Goal: Task Accomplishment & Management: Use online tool/utility

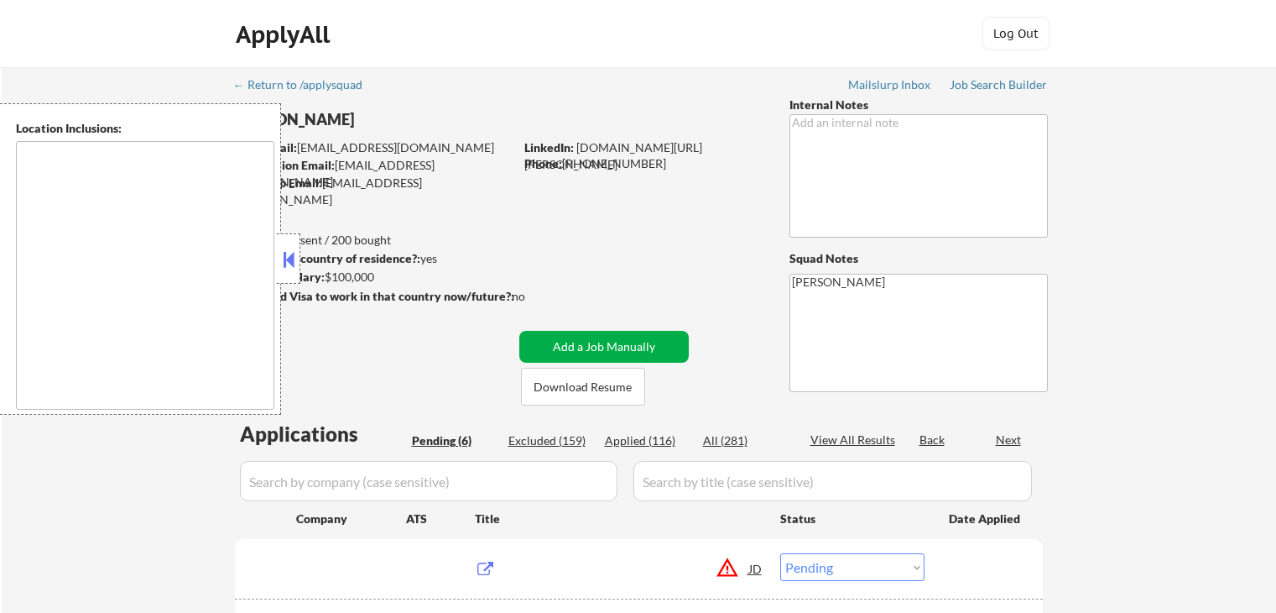
select select ""pending""
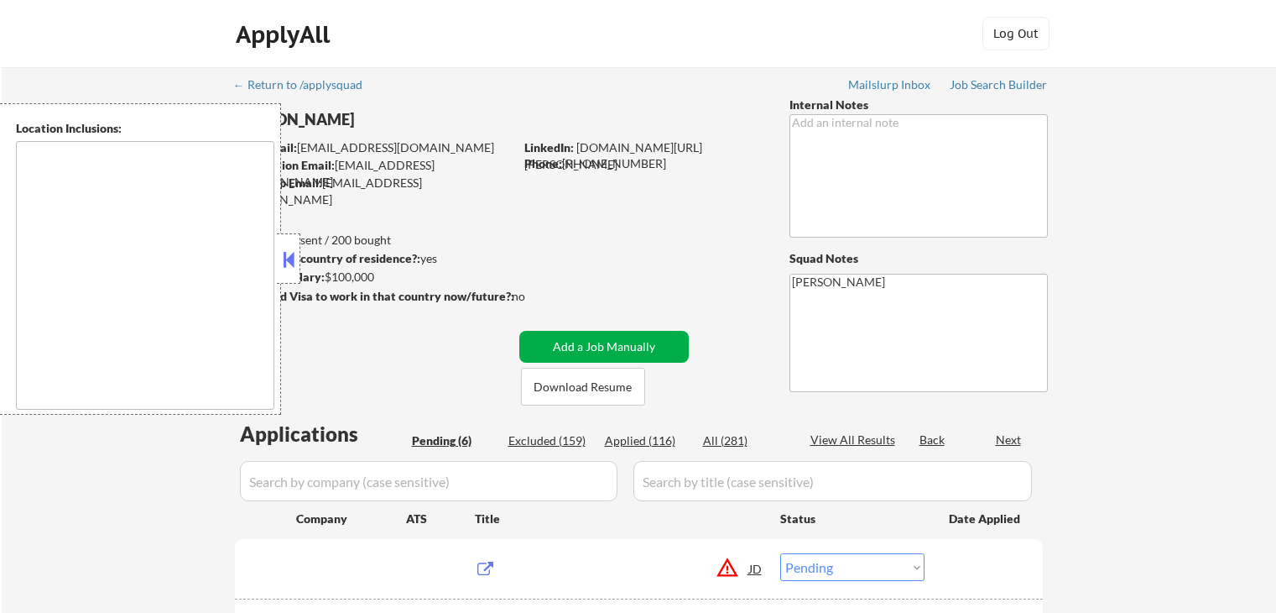
select select ""pending""
type textarea "remote"
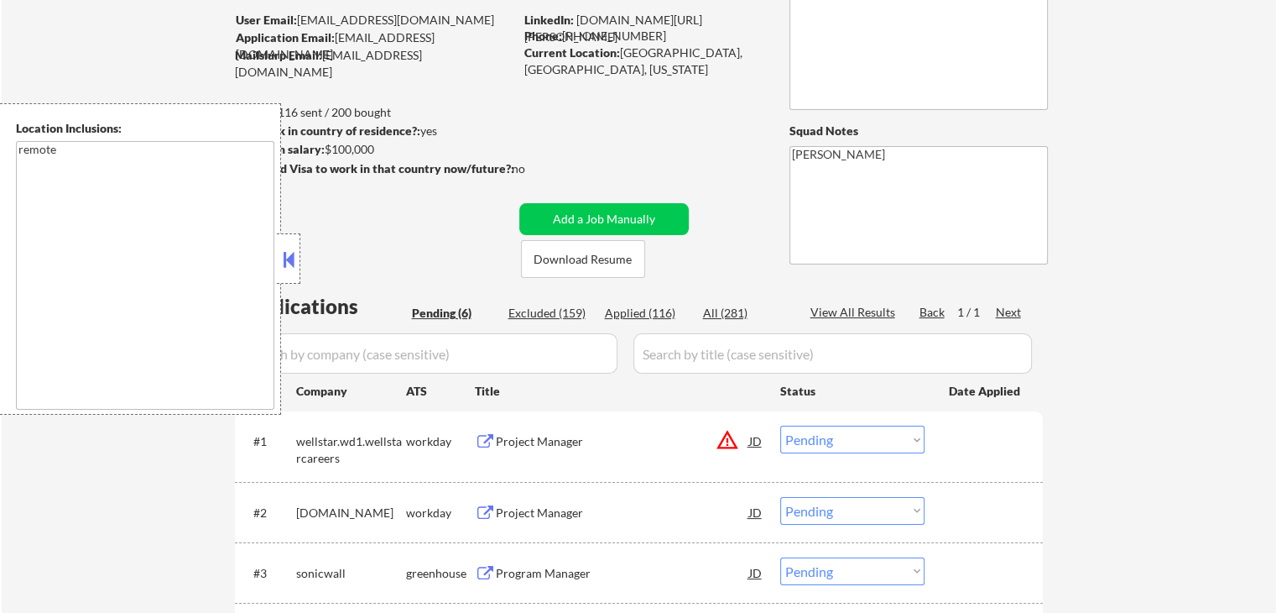
scroll to position [168, 0]
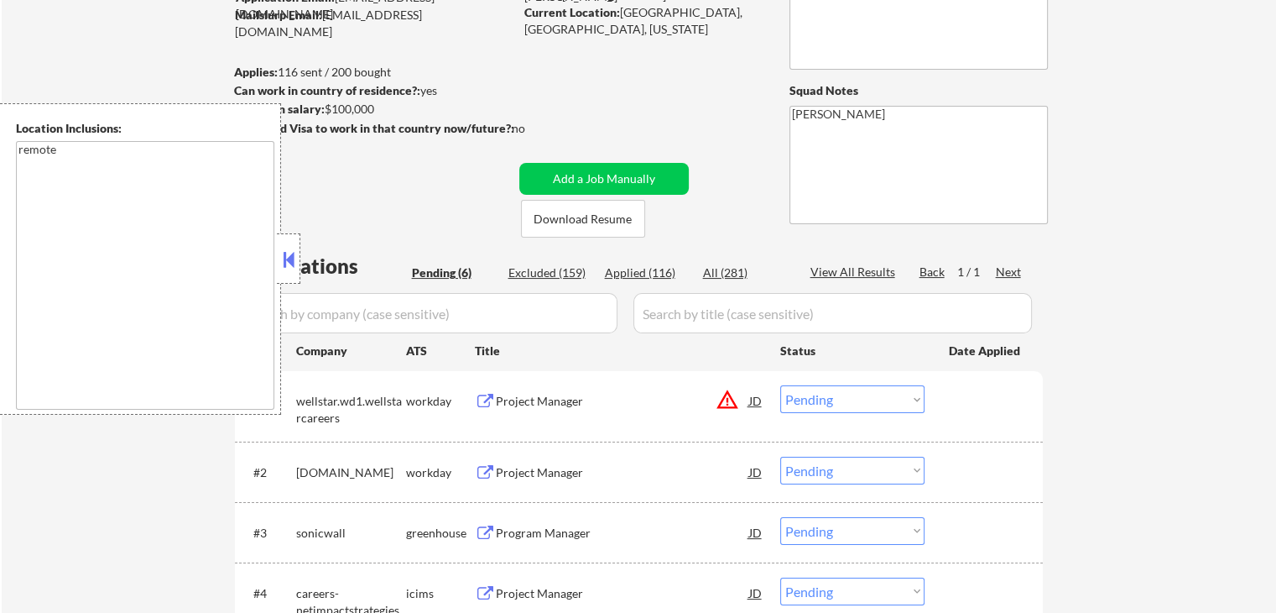
click at [294, 253] on button at bounding box center [288, 259] width 18 height 25
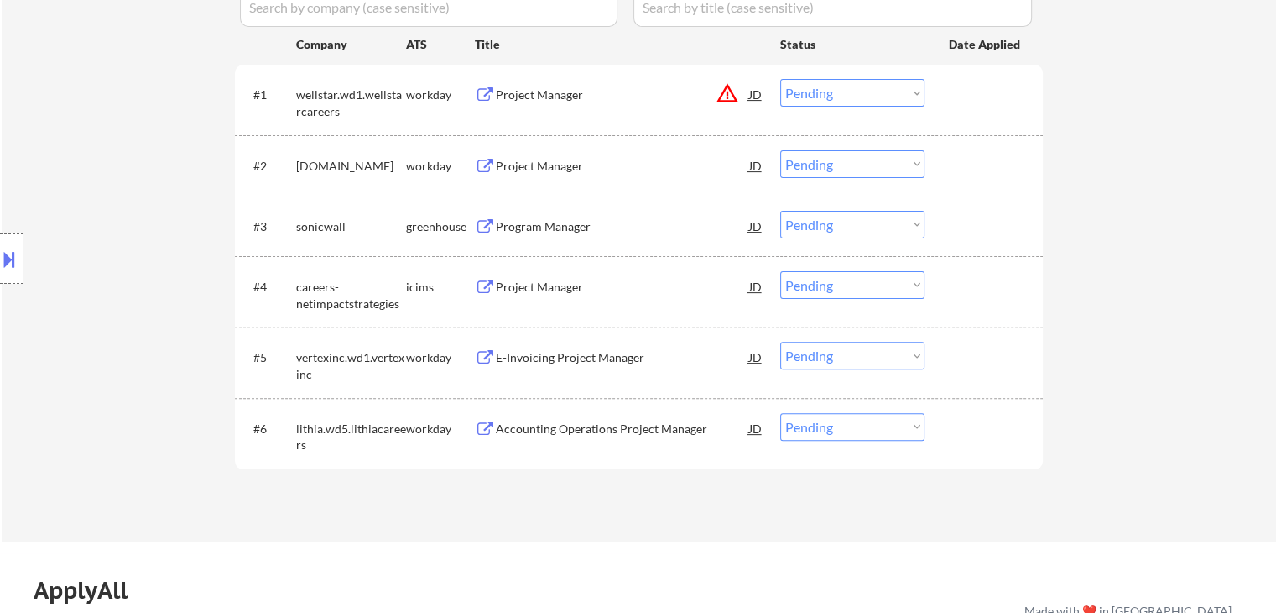
scroll to position [503, 0]
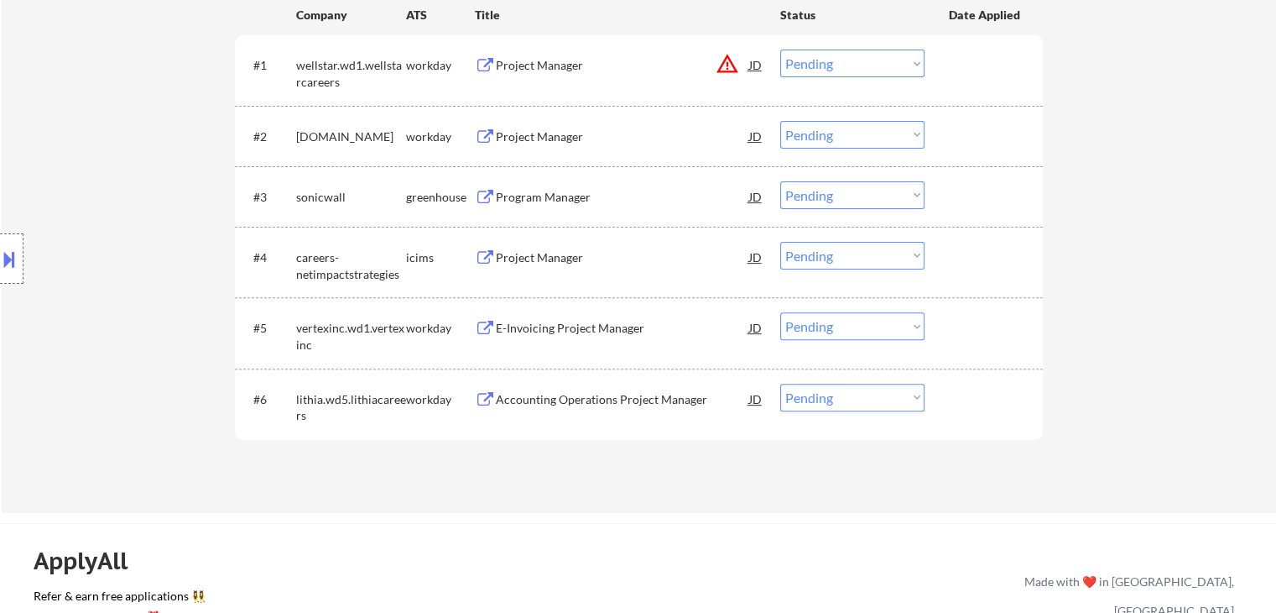
click at [563, 196] on div "Program Manager" at bounding box center [622, 197] width 253 height 17
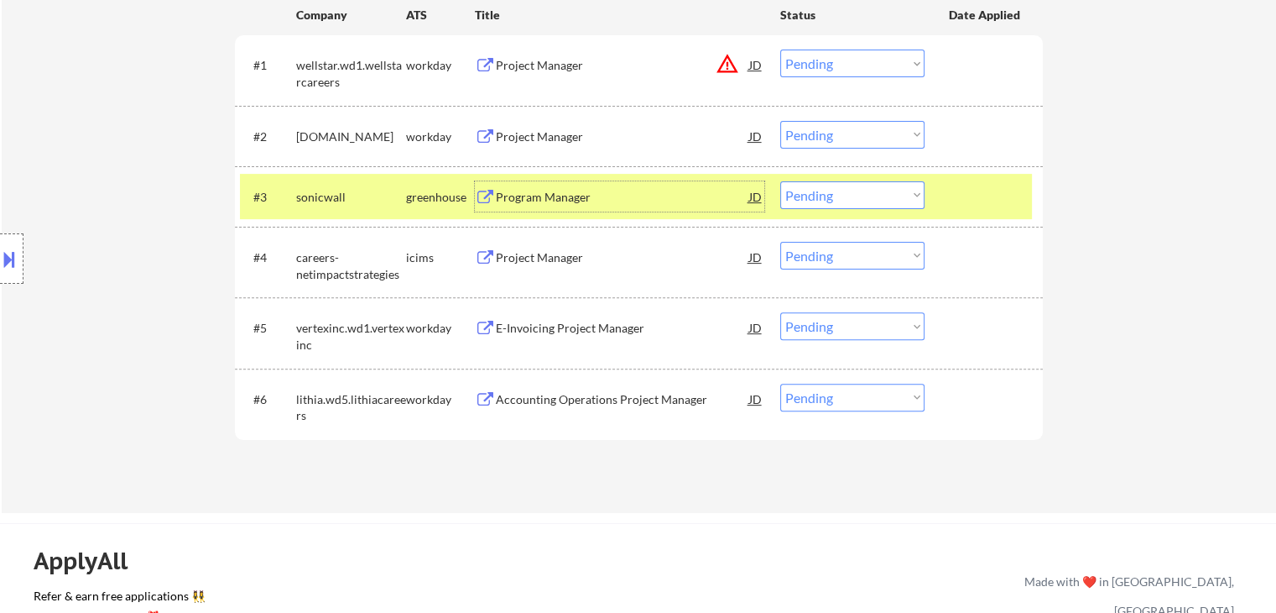
click at [809, 194] on select "Choose an option... Pending Applied Excluded (Questions) Excluded (Expired) Exc…" at bounding box center [852, 195] width 144 height 28
click at [780, 181] on select "Choose an option... Pending Applied Excluded (Questions) Excluded (Expired) Exc…" at bounding box center [852, 195] width 144 height 28
select select ""pending""
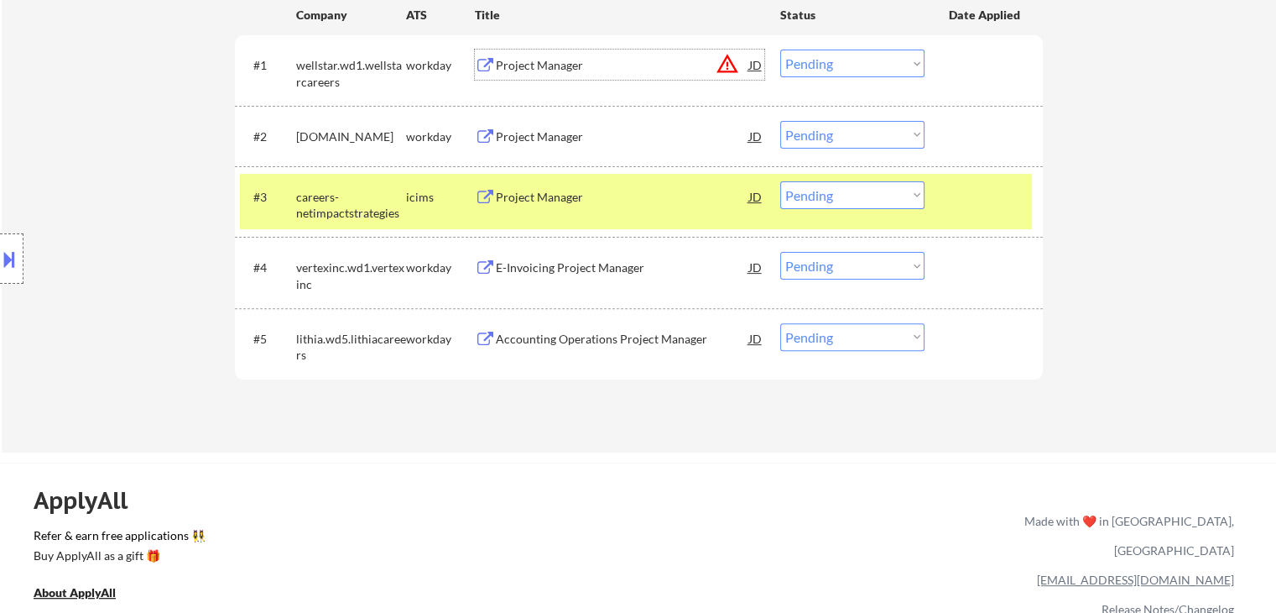
click at [561, 78] on div "Project Manager" at bounding box center [622, 65] width 253 height 30
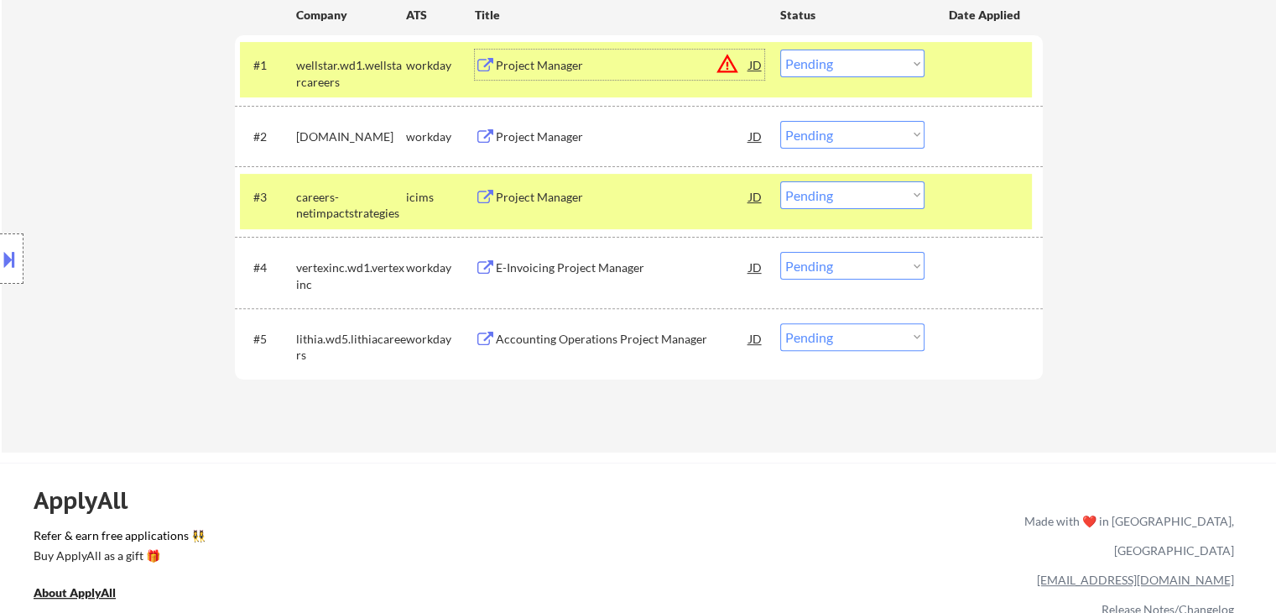
click at [834, 64] on select "Choose an option... Pending Applied Excluded (Questions) Excluded (Expired) Exc…" at bounding box center [852, 64] width 144 height 28
click at [780, 50] on select "Choose an option... Pending Applied Excluded (Questions) Excluded (Expired) Exc…" at bounding box center [852, 64] width 144 height 28
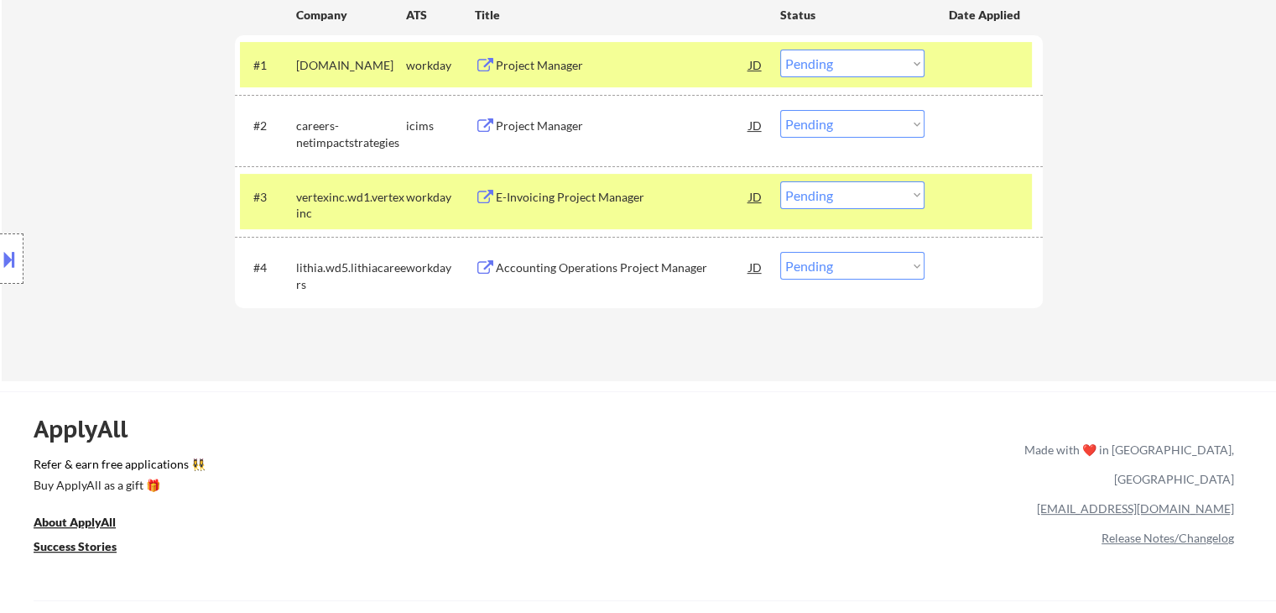
click at [558, 59] on div "Project Manager" at bounding box center [622, 65] width 253 height 17
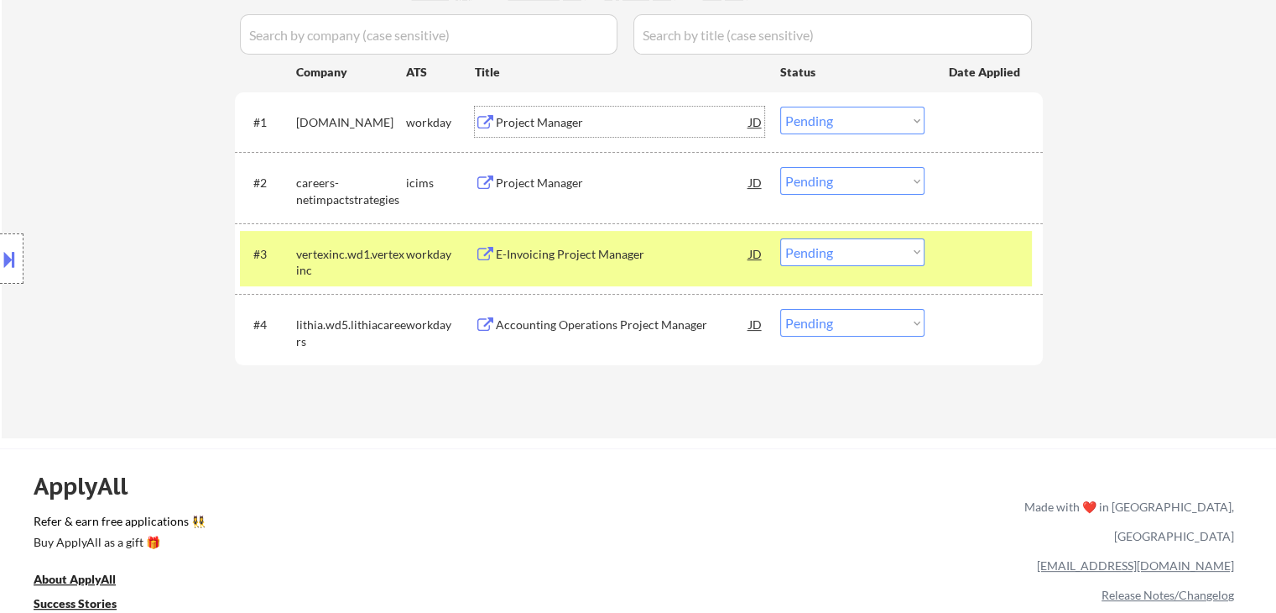
scroll to position [420, 0]
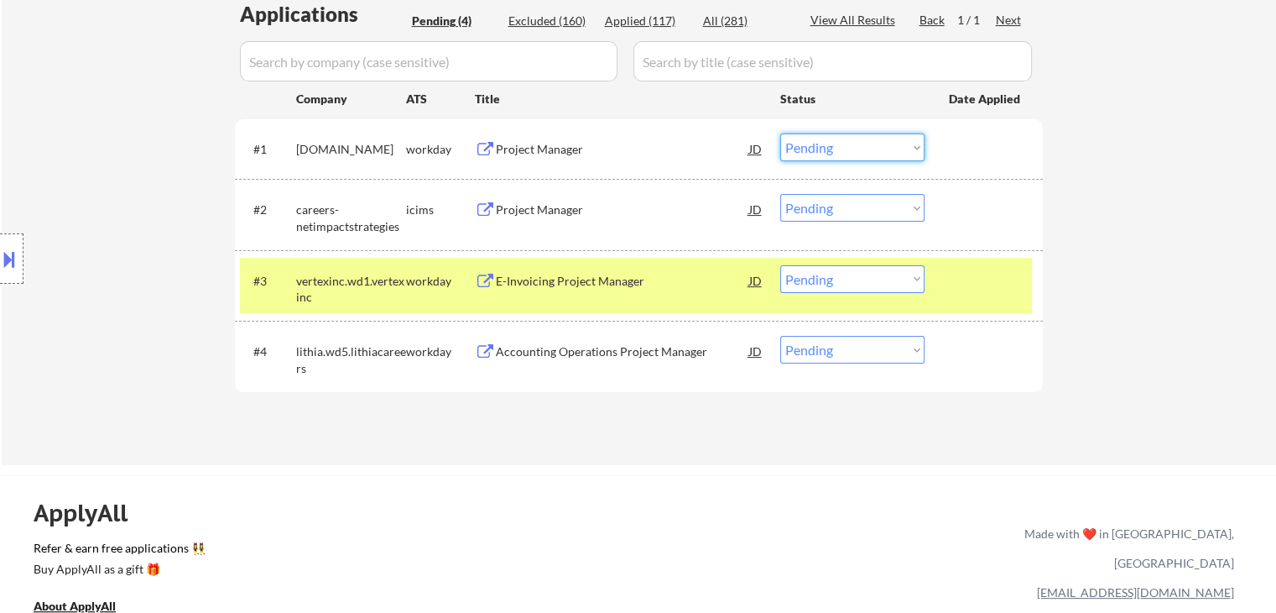
click at [839, 156] on select "Choose an option... Pending Applied Excluded (Questions) Excluded (Expired) Exc…" at bounding box center [852, 147] width 144 height 28
click at [780, 133] on select "Choose an option... Pending Applied Excluded (Questions) Excluded (Expired) Exc…" at bounding box center [852, 147] width 144 height 28
select select ""pending""
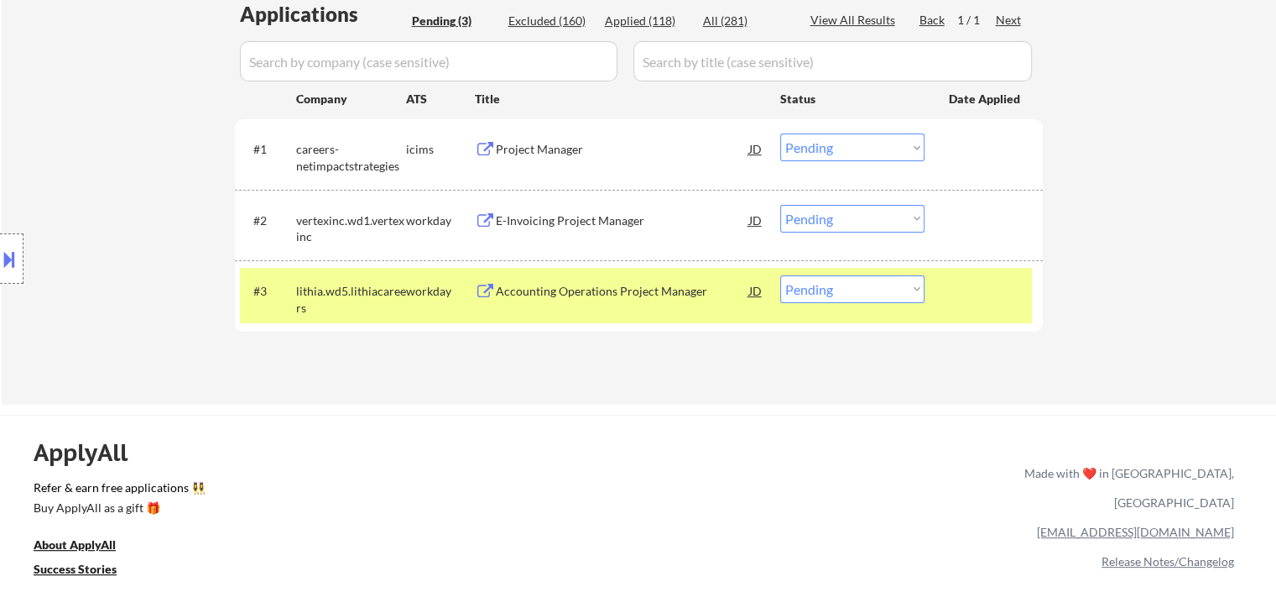
click at [590, 217] on div "E-Invoicing Project Manager" at bounding box center [622, 220] width 253 height 17
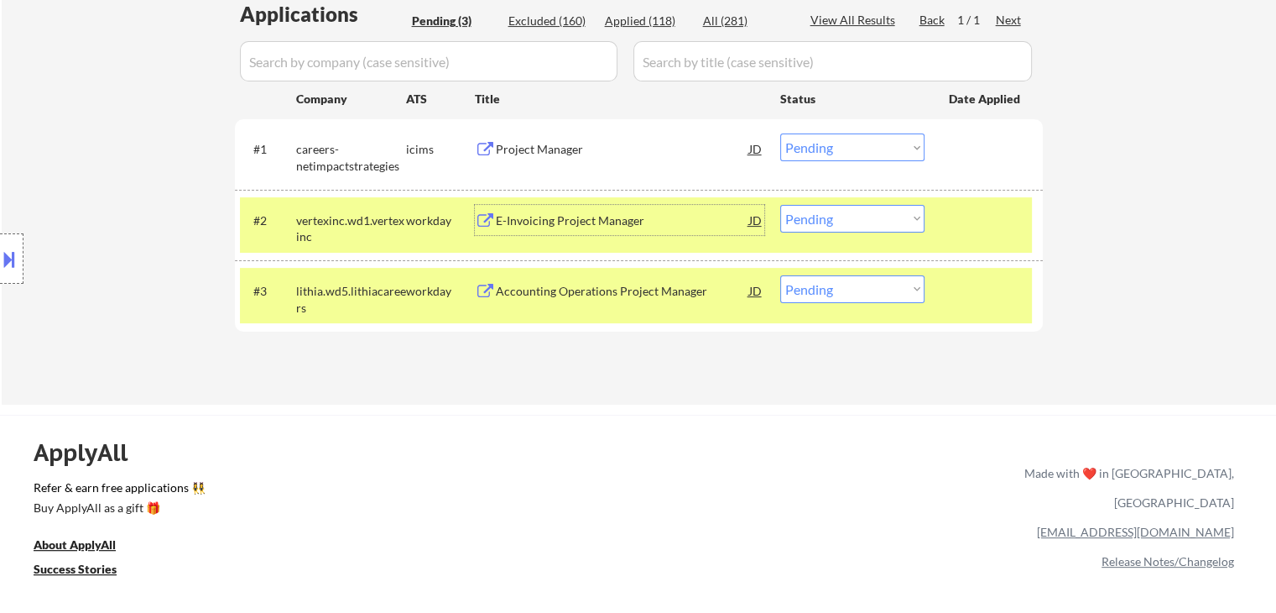
click at [825, 216] on select "Choose an option... Pending Applied Excluded (Questions) Excluded (Expired) Exc…" at bounding box center [852, 219] width 144 height 28
click at [780, 205] on select "Choose an option... Pending Applied Excluded (Questions) Excluded (Expired) Exc…" at bounding box center [852, 219] width 144 height 28
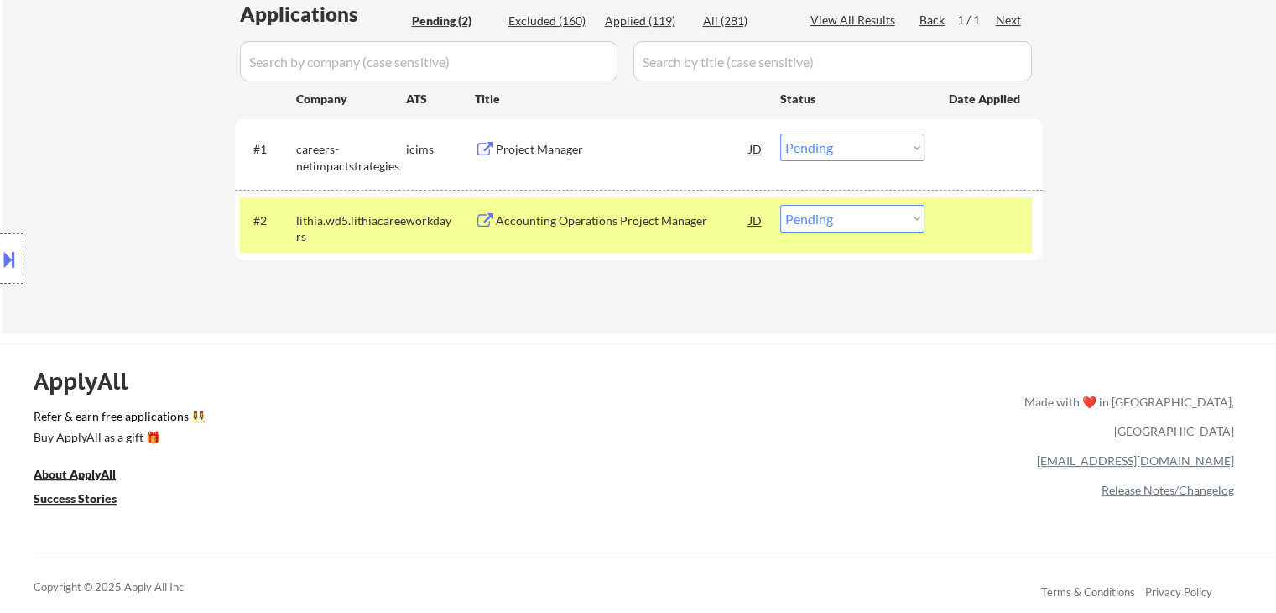
click at [594, 214] on div "Accounting Operations Project Manager" at bounding box center [622, 220] width 253 height 17
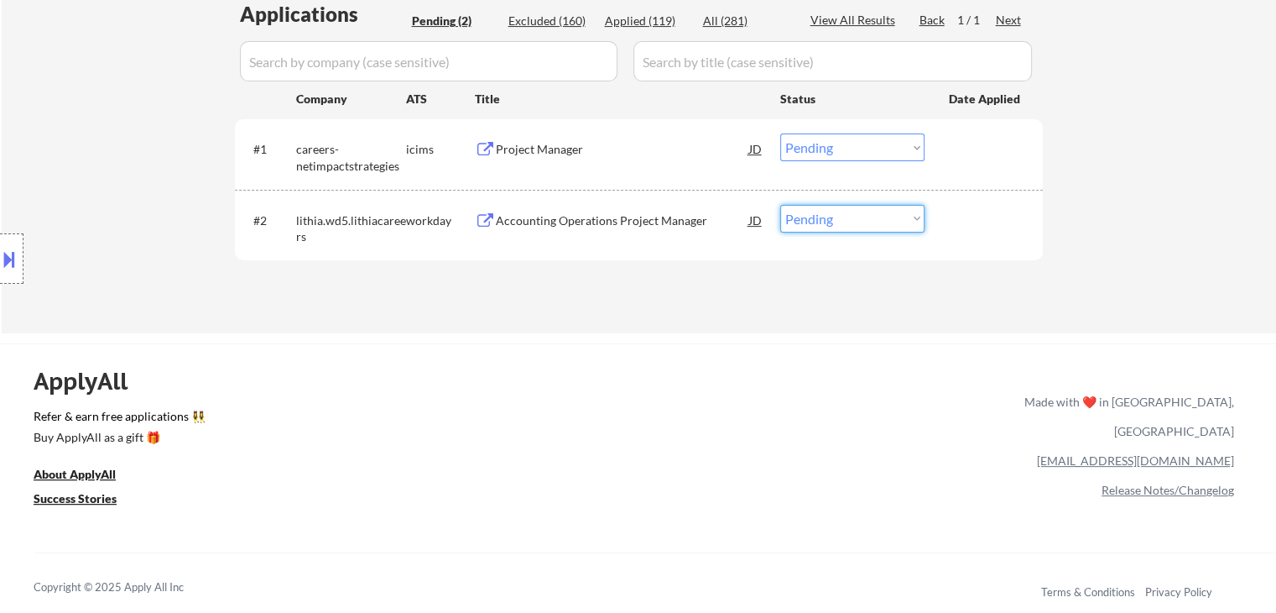
click at [812, 220] on select "Choose an option... Pending Applied Excluded (Questions) Excluded (Expired) Exc…" at bounding box center [852, 219] width 144 height 28
select select ""excluded__location_""
click at [780, 205] on select "Choose an option... Pending Applied Excluded (Questions) Excluded (Expired) Exc…" at bounding box center [852, 219] width 144 height 28
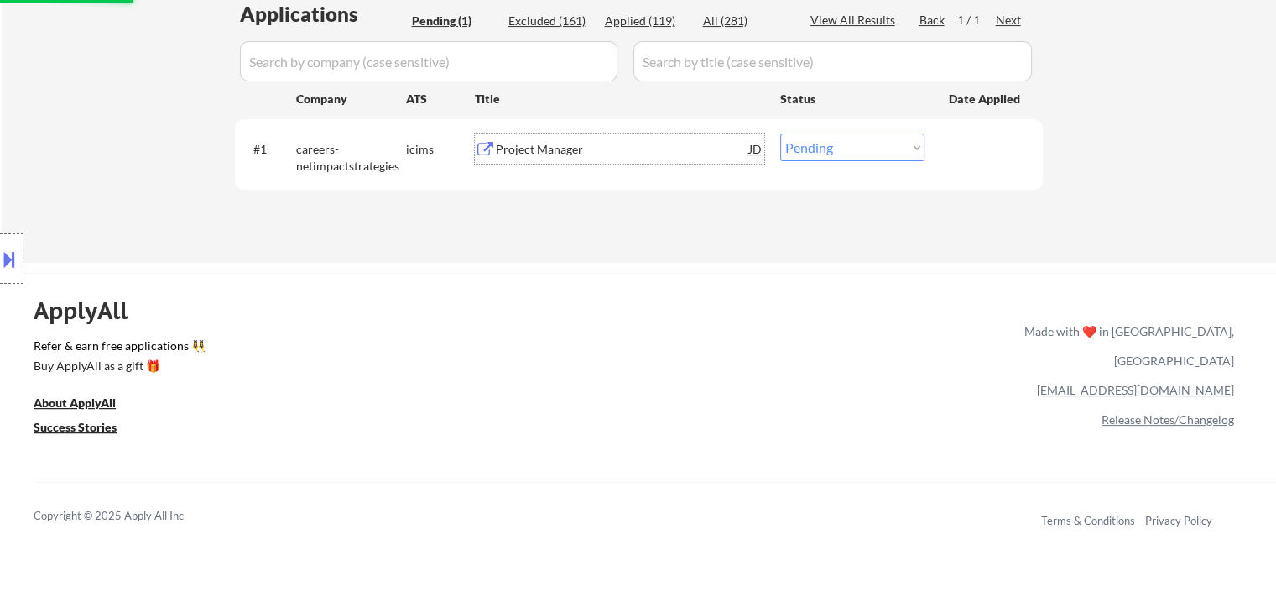
click at [568, 147] on div "Project Manager" at bounding box center [622, 149] width 253 height 17
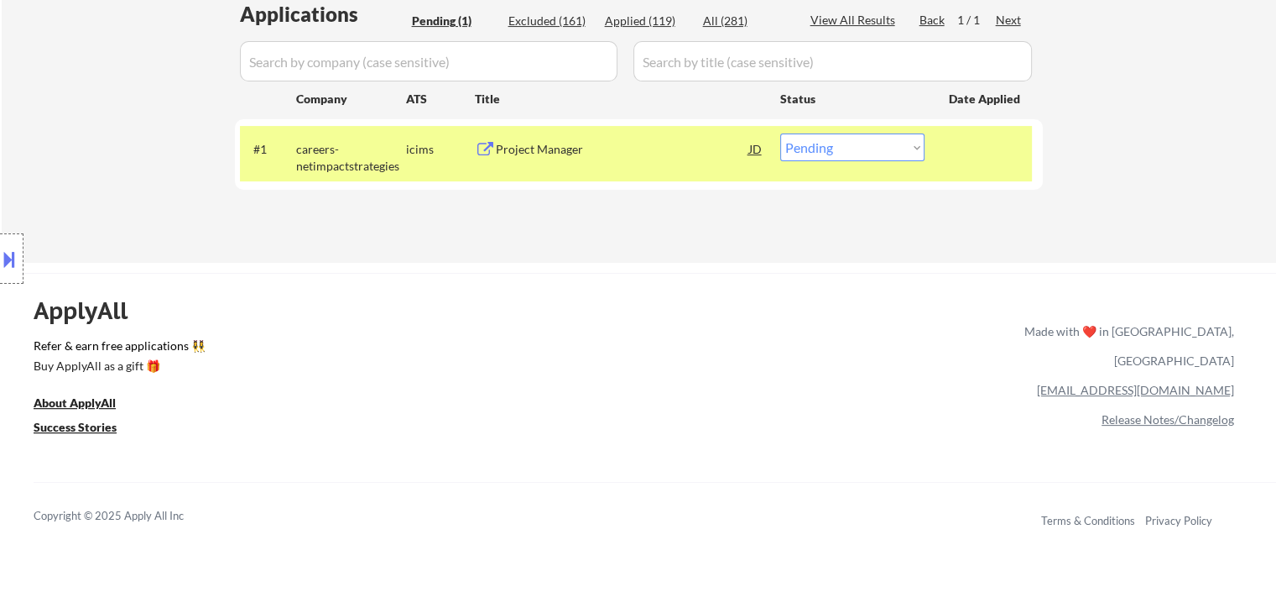
click at [0, 269] on button at bounding box center [9, 259] width 18 height 28
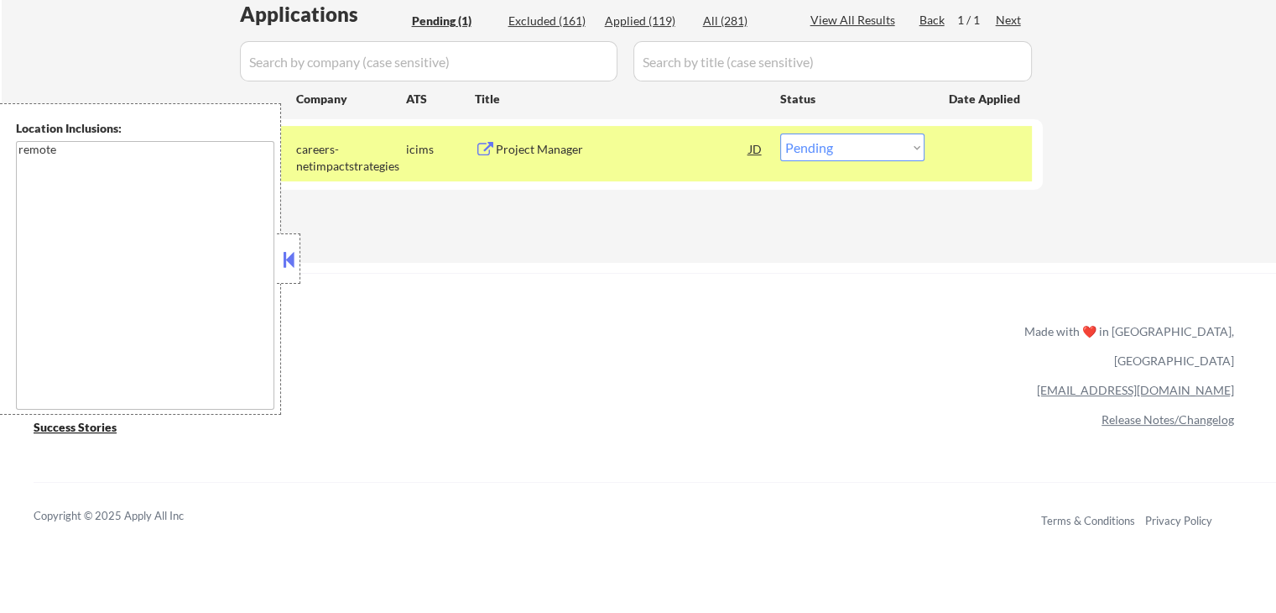
click at [865, 149] on select "Choose an option... Pending Applied Excluded (Questions) Excluded (Expired) Exc…" at bounding box center [852, 147] width 144 height 28
select select ""excluded__location_""
click at [780, 133] on select "Choose an option... Pending Applied Excluded (Questions) Excluded (Expired) Exc…" at bounding box center [852, 147] width 144 height 28
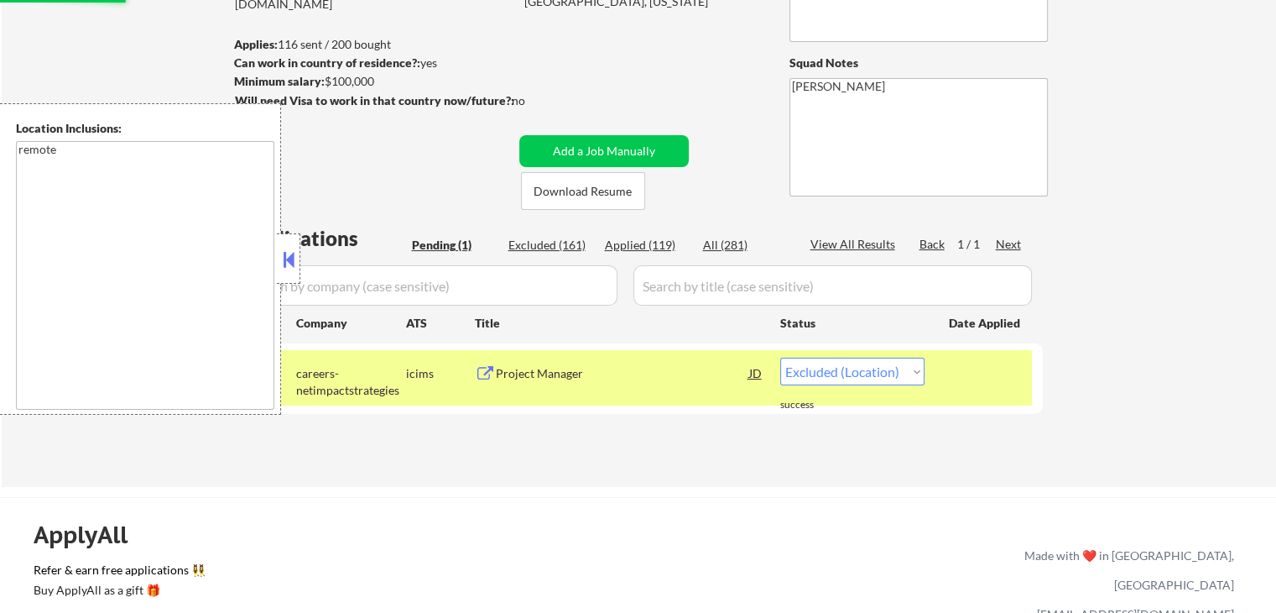
scroll to position [168, 0]
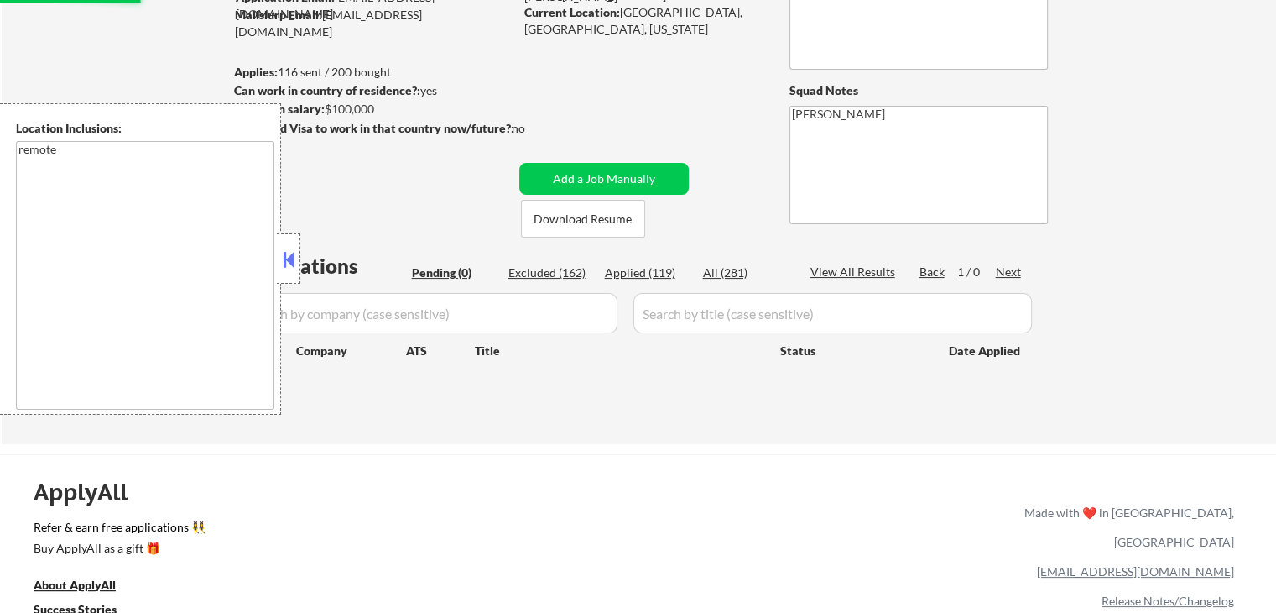
click at [296, 274] on div at bounding box center [288, 258] width 23 height 50
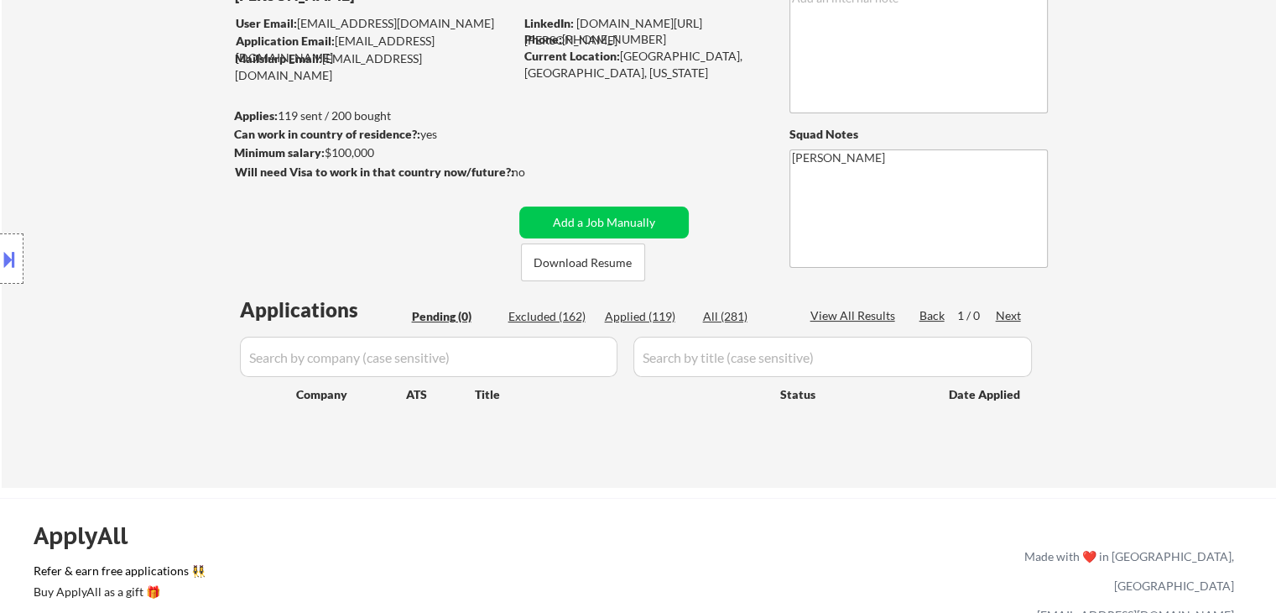
scroll to position [84, 0]
